Goal: Transaction & Acquisition: Purchase product/service

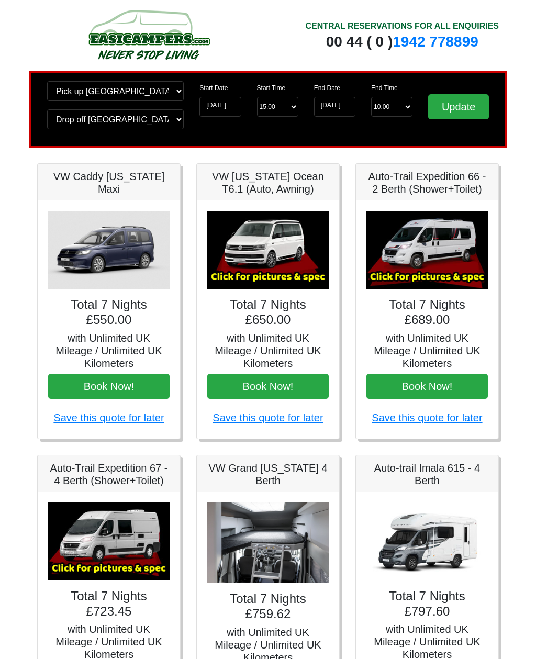
scroll to position [4, 0]
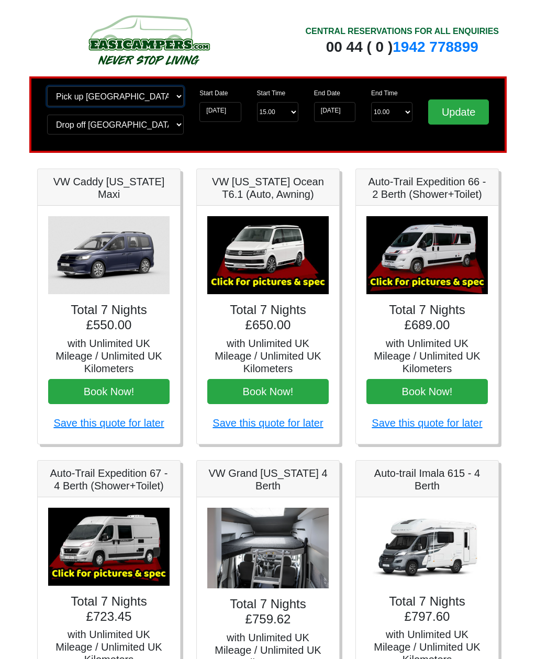
click at [177, 97] on select "Change pick up location? Pick up [GEOGRAPHIC_DATA] [GEOGRAPHIC_DATA] [GEOGRAPHI…" at bounding box center [115, 96] width 137 height 20
click at [463, 115] on input "Update" at bounding box center [458, 111] width 61 height 25
click at [148, 98] on select "Change pick up location? Pick up [GEOGRAPHIC_DATA] [GEOGRAPHIC_DATA] [GEOGRAPHI…" at bounding box center [115, 96] width 137 height 20
select select "EDI"
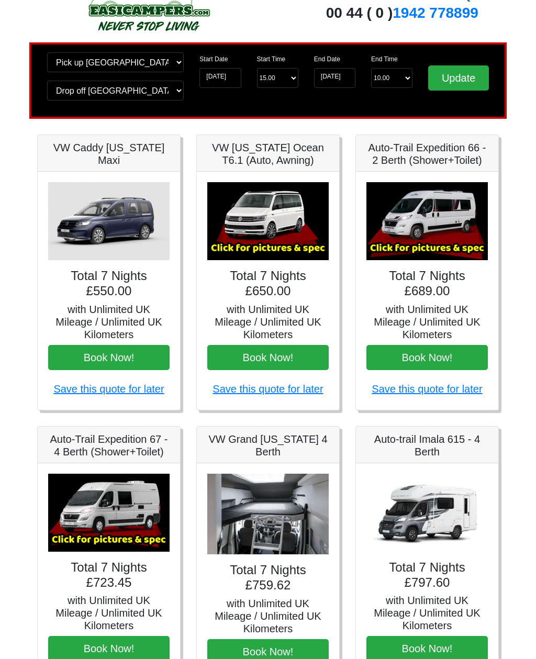
scroll to position [36, 0]
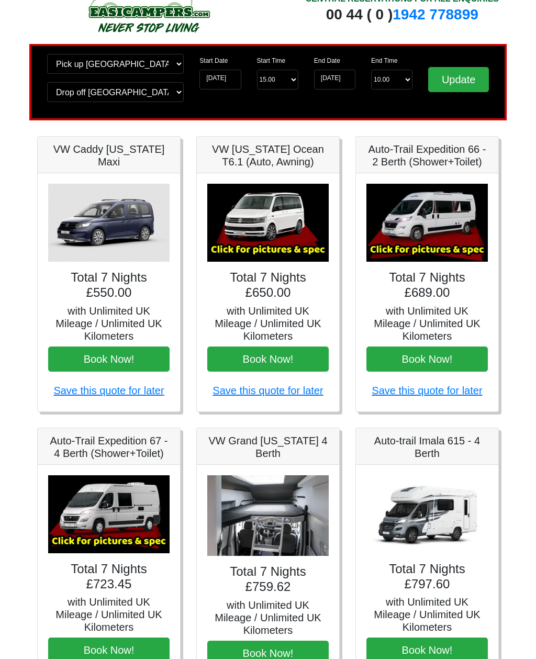
click at [451, 226] on img at bounding box center [426, 223] width 121 height 78
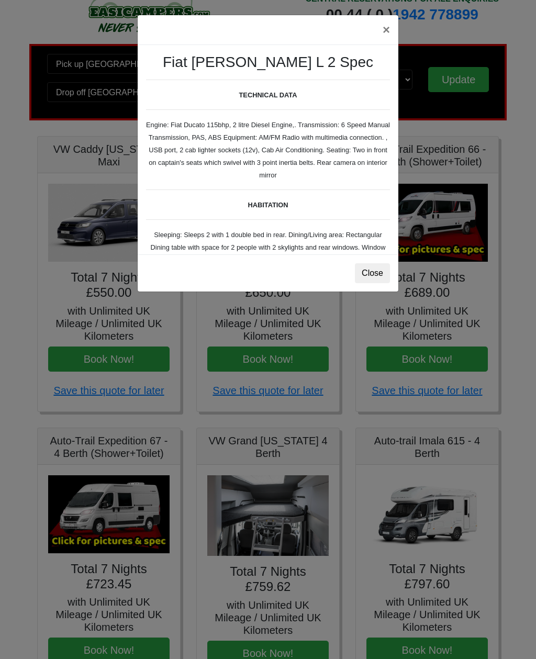
click at [386, 274] on button "Close" at bounding box center [372, 273] width 35 height 20
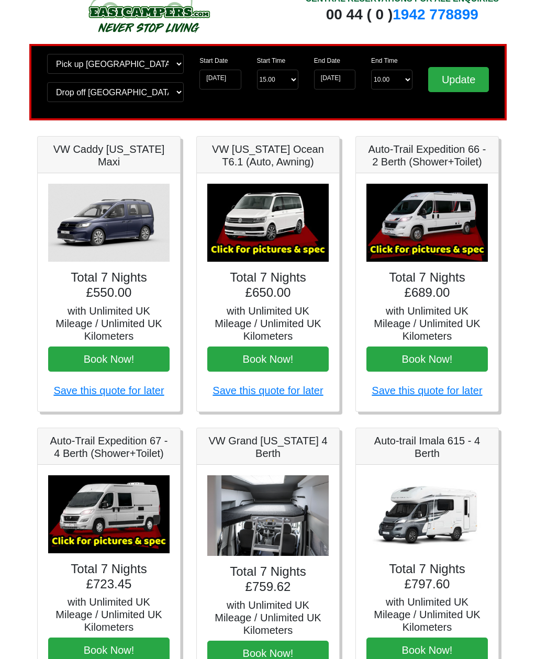
click at [448, 226] on img at bounding box center [426, 223] width 121 height 78
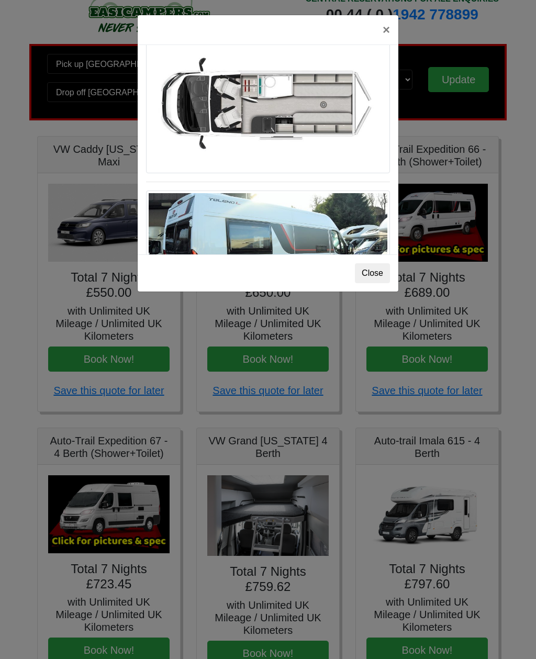
scroll to position [701, 0]
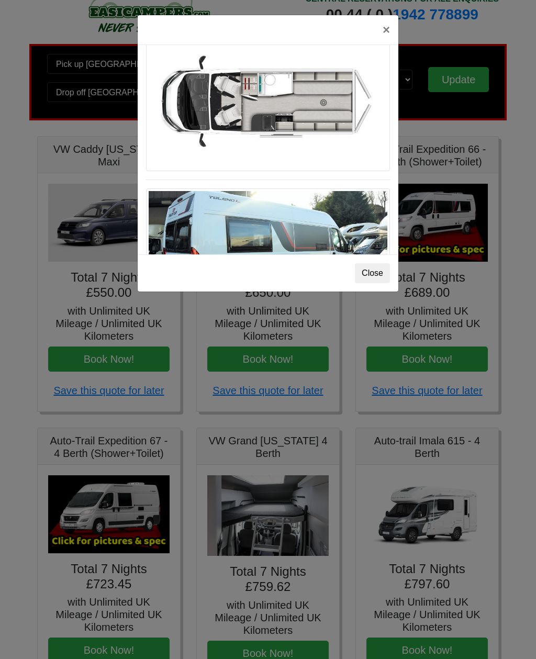
click at [379, 274] on button "Close" at bounding box center [372, 273] width 35 height 20
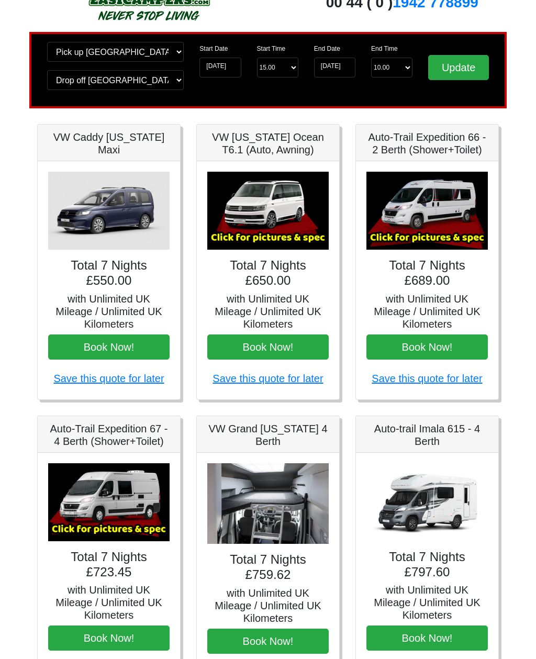
scroll to position [0, 0]
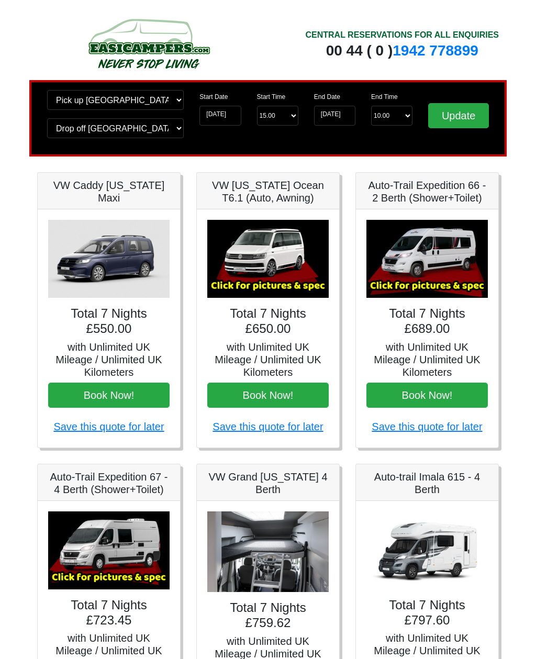
click at [133, 50] on img at bounding box center [148, 44] width 199 height 58
click at [131, 50] on img at bounding box center [148, 44] width 199 height 58
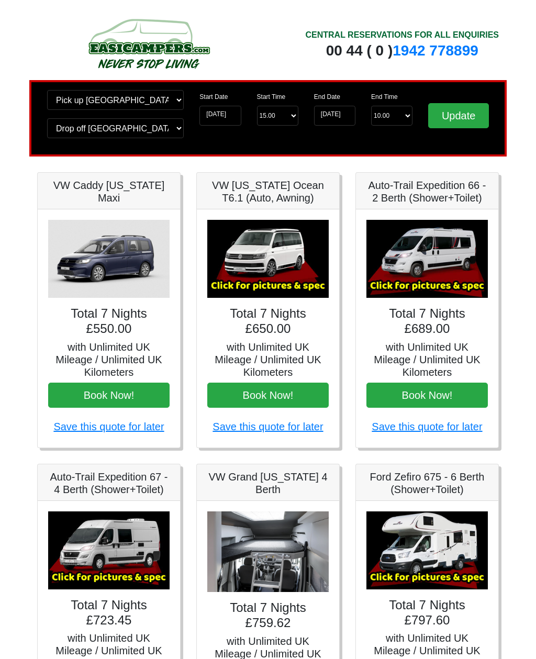
click at [431, 399] on button "Book Now!" at bounding box center [426, 395] width 121 height 25
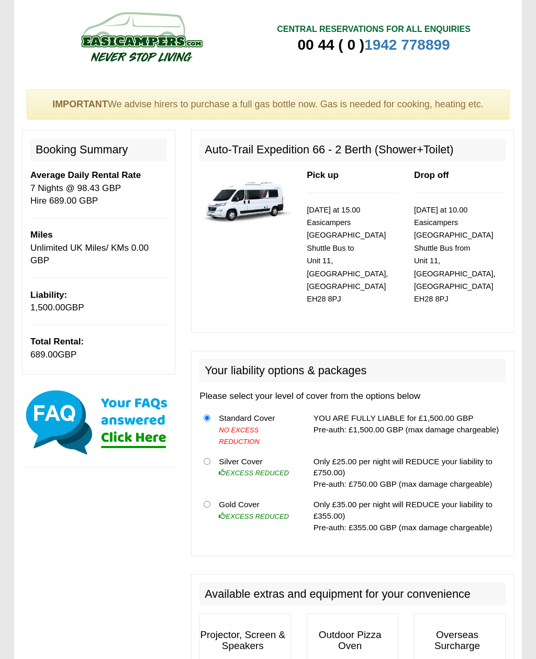
click at [362, 469] on td "Only £25.00 per night will REDUCE your liability to £750.00) Pre-auth: £750.00 …" at bounding box center [407, 472] width 196 height 43
click at [219, 532] on div "Your liability options & packages Please select your level of cover from the op…" at bounding box center [352, 454] width 323 height 206
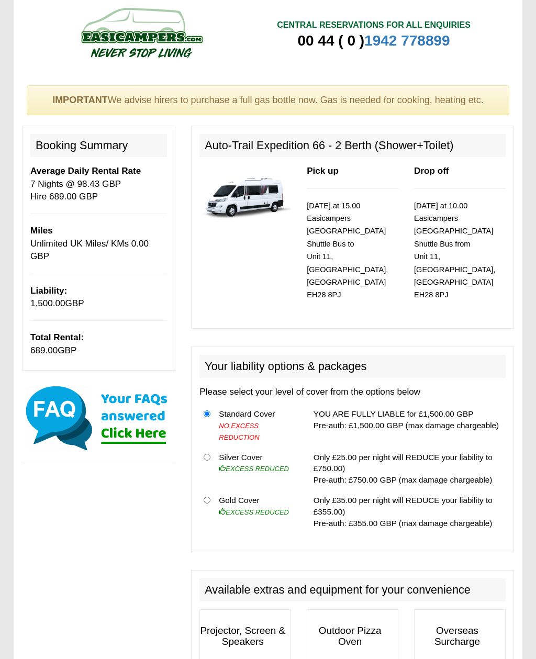
scroll to position [3, 0]
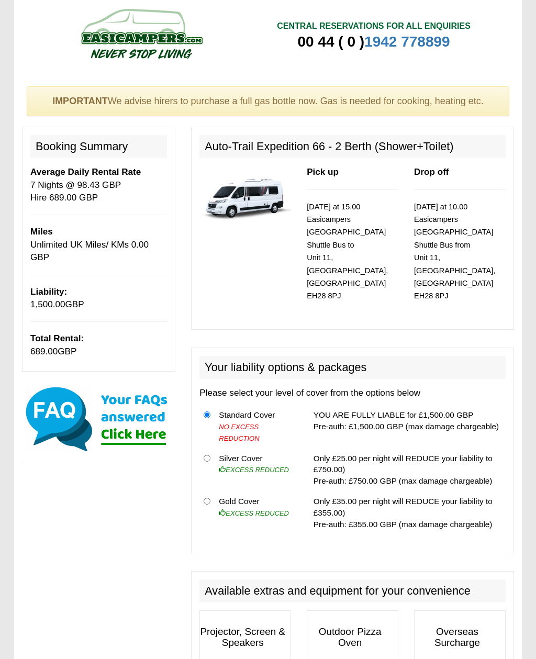
click at [210, 498] on input "radio" at bounding box center [207, 501] width 7 height 7
radio input "true"
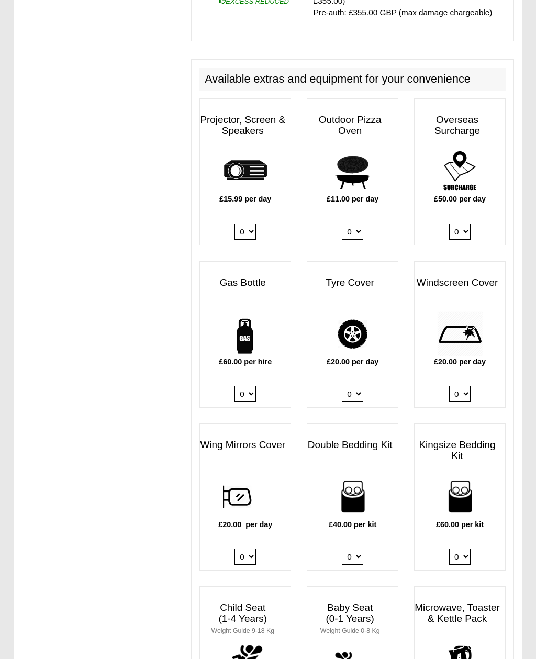
scroll to position [515, 0]
click at [355, 548] on select "0 1 2 3 4" at bounding box center [352, 556] width 21 height 16
select select "Double Bedding Kit x QTY 1 @ 40.00 GBP per kit."
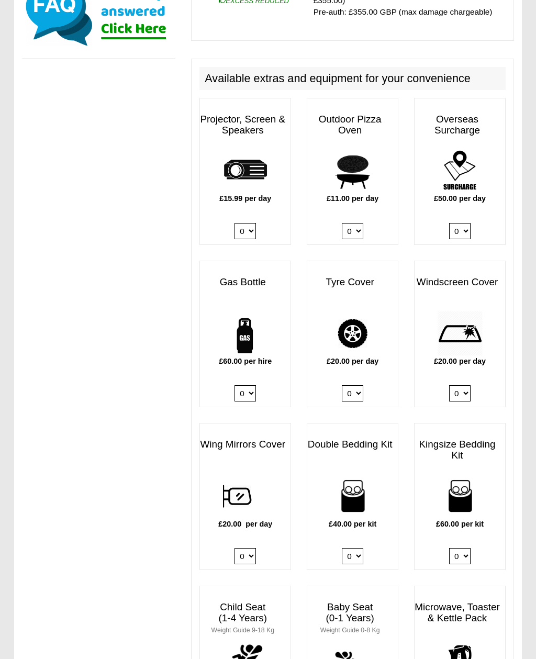
click at [251, 385] on select "0 1" at bounding box center [244, 393] width 21 height 16
select select "Gas Bottle x QTY 1 @ 60.00 GBP per hire."
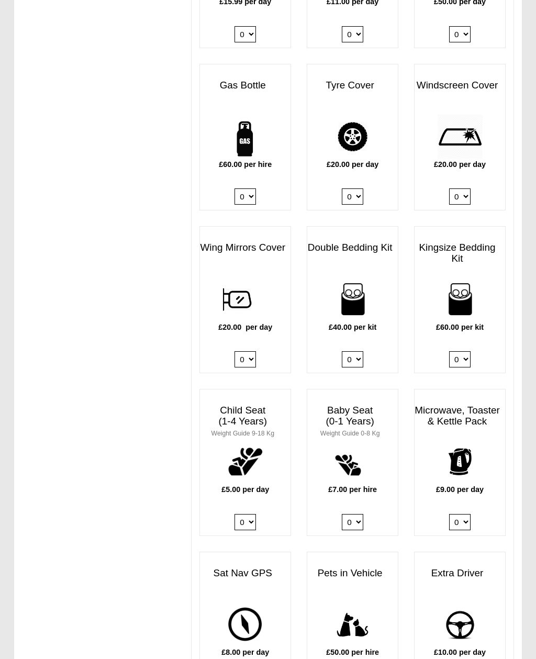
scroll to position [714, 0]
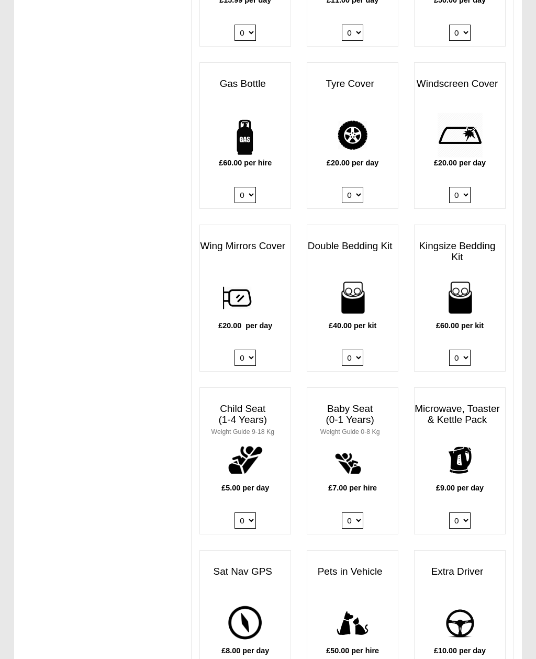
click at [468, 512] on select "0 1" at bounding box center [459, 520] width 21 height 16
select select "Kitchen Pack x QTY 1 @ 9.00 GBP per day."
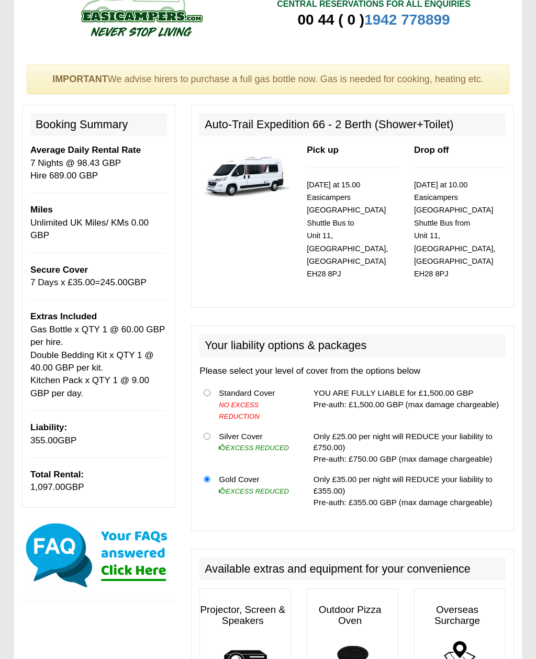
scroll to position [0, 0]
